Goal: Check status: Check status

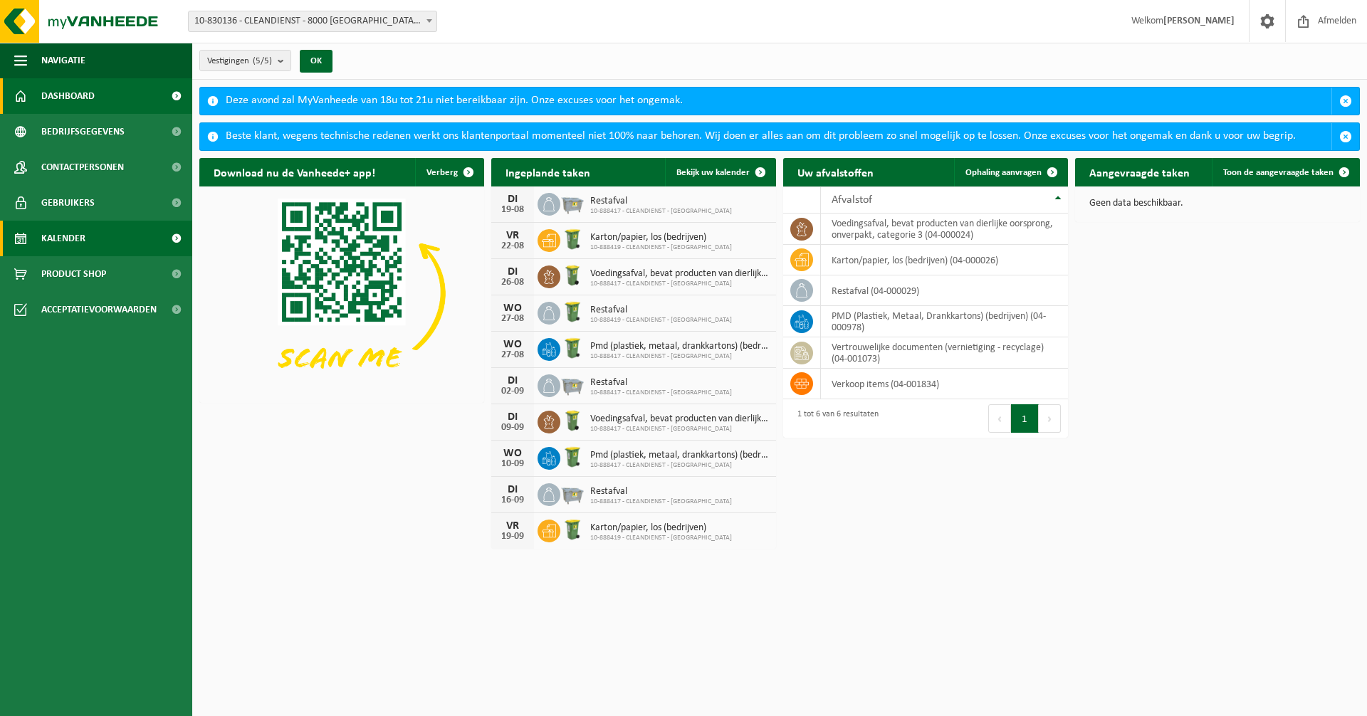
click at [119, 234] on link "Kalender" at bounding box center [96, 239] width 192 height 36
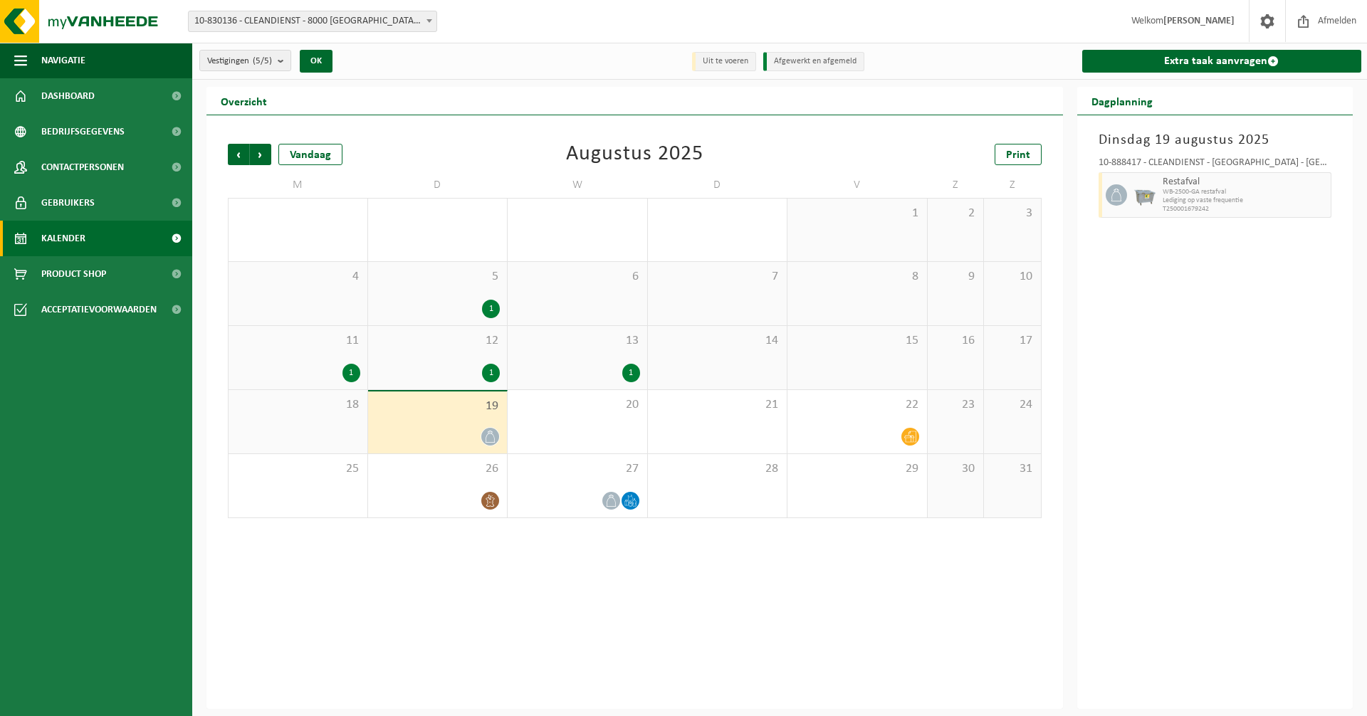
click at [301, 424] on div "18" at bounding box center [298, 421] width 139 height 63
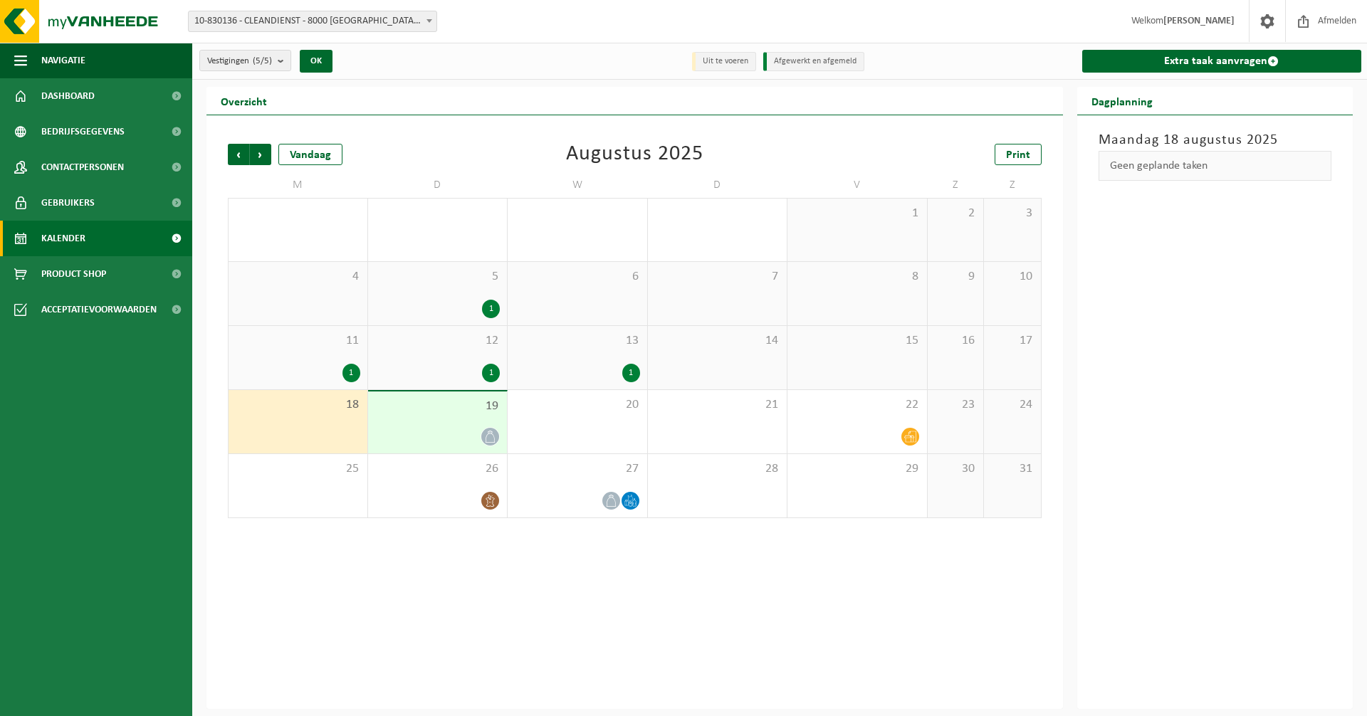
click at [481, 428] on div at bounding box center [437, 436] width 125 height 19
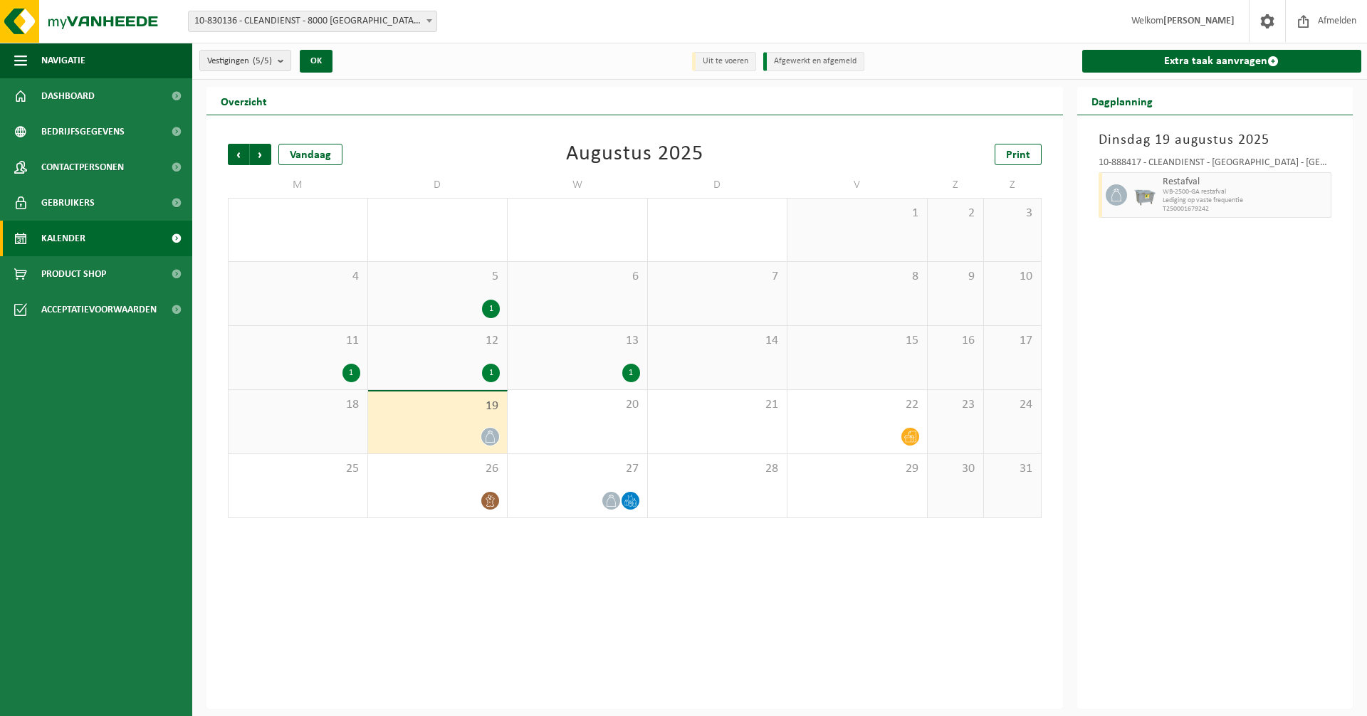
click at [928, 426] on div "23" at bounding box center [956, 421] width 56 height 63
